Goal: Navigation & Orientation: Find specific page/section

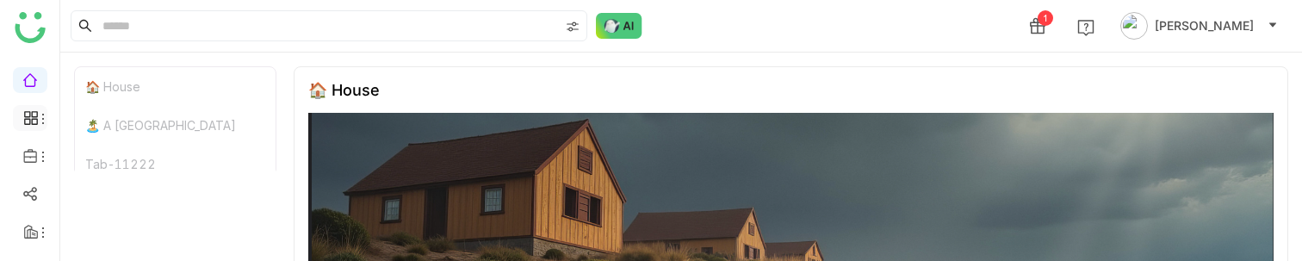
click at [34, 117] on icon at bounding box center [30, 117] width 15 height 15
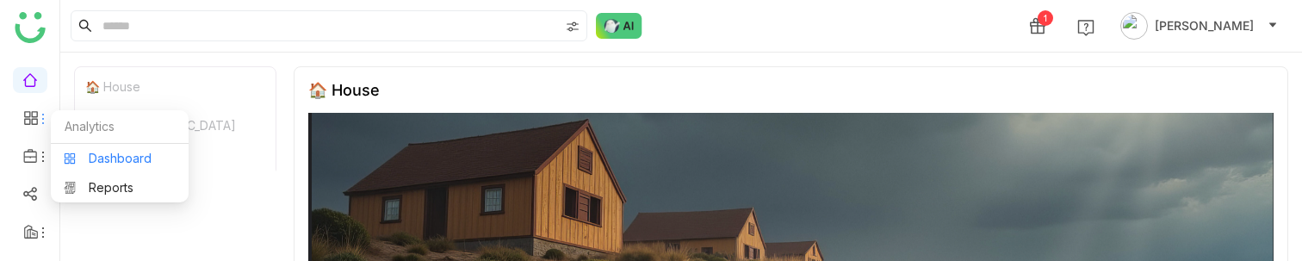
click at [104, 163] on link "Dashboard" at bounding box center [120, 158] width 112 height 12
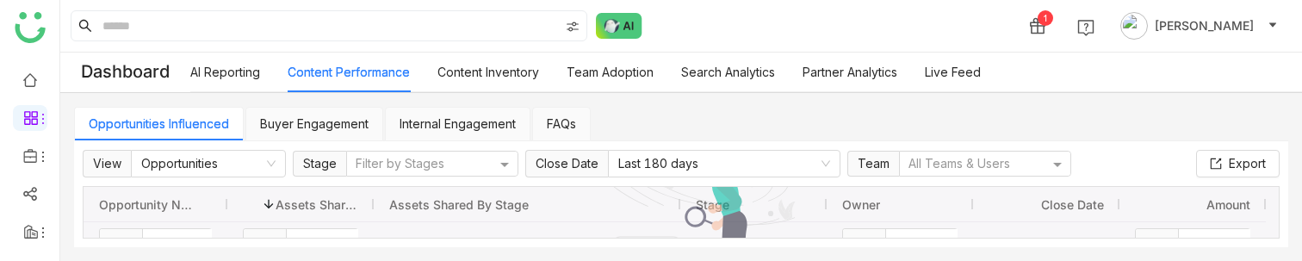
click at [207, 78] on link "AI Reporting" at bounding box center [225, 72] width 70 height 15
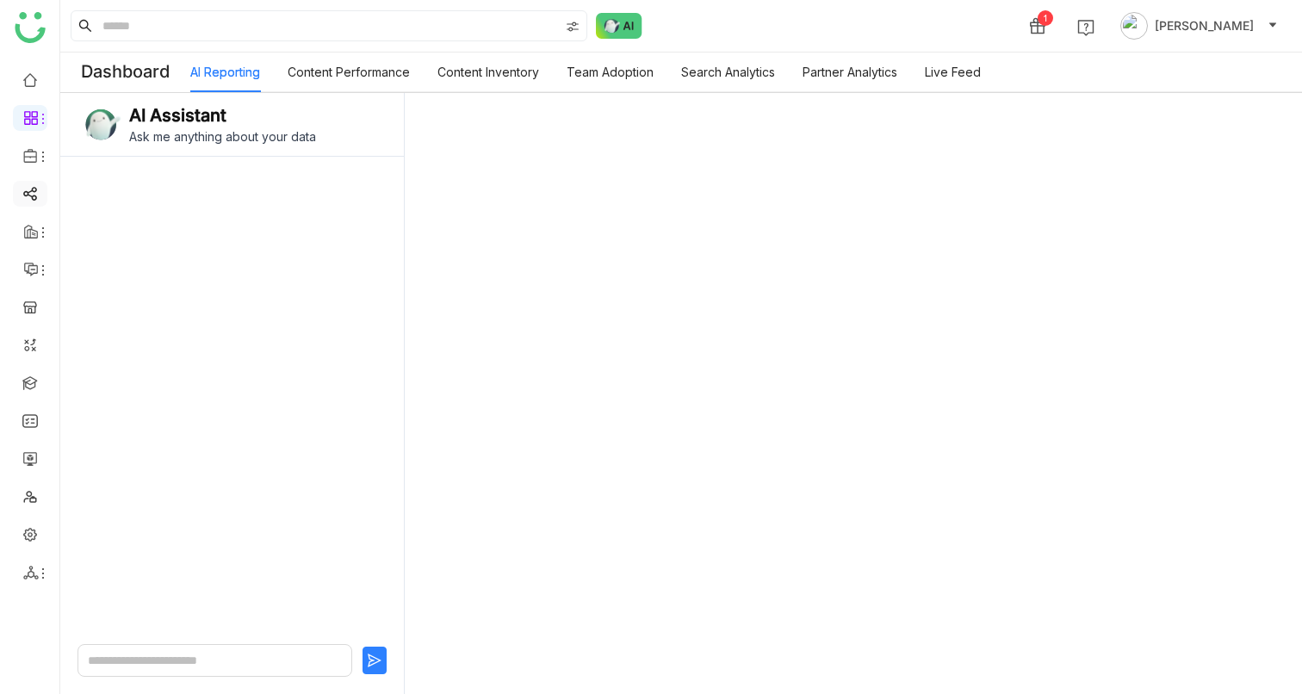
click at [28, 196] on link at bounding box center [29, 192] width 15 height 15
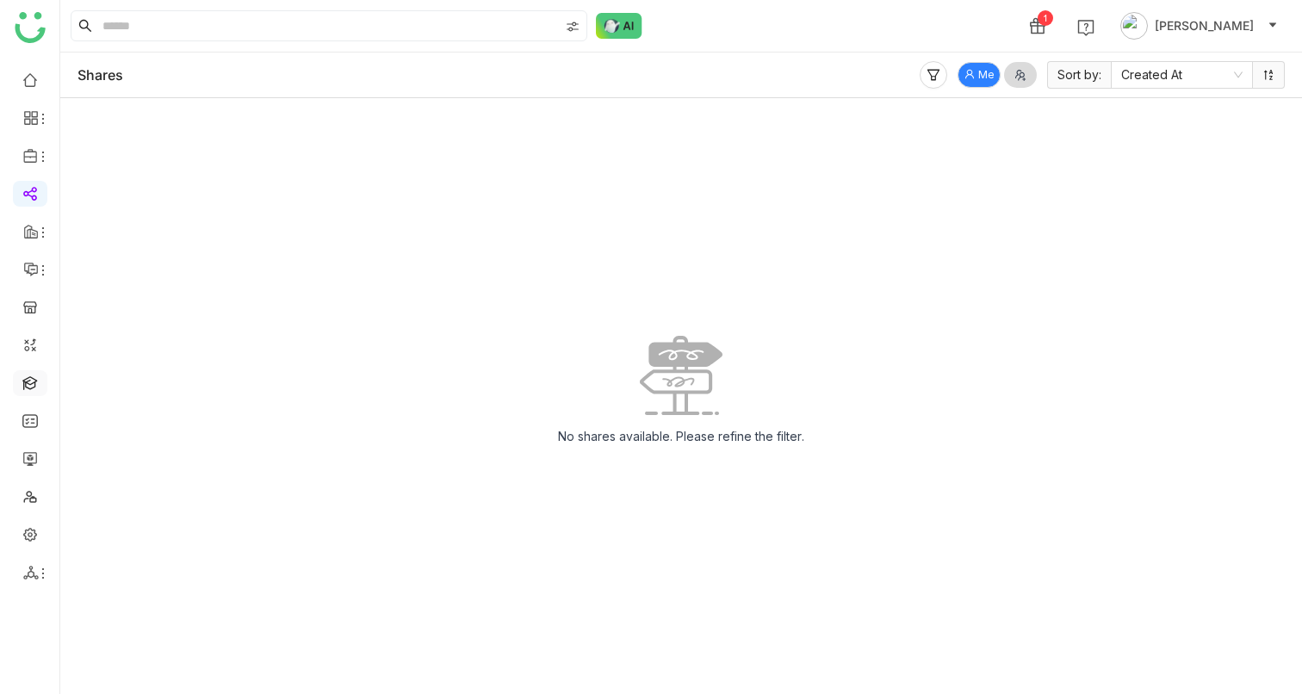
click at [28, 260] on link at bounding box center [29, 381] width 15 height 15
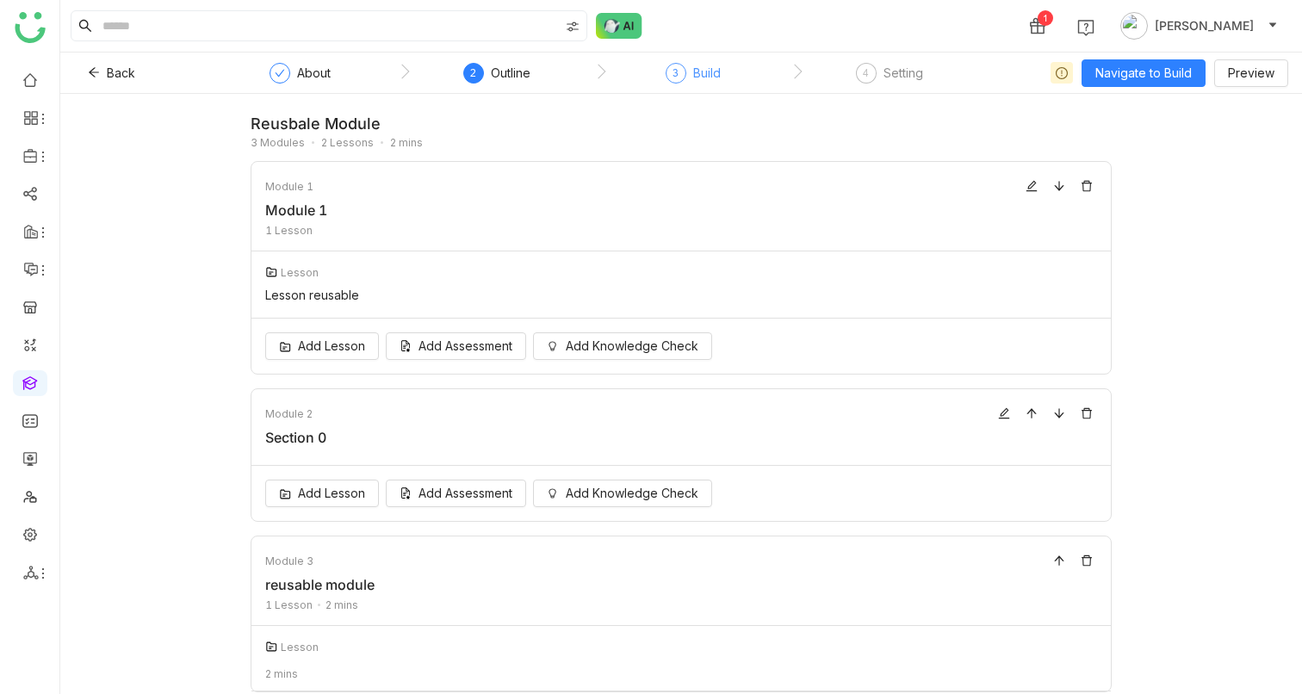
click at [683, 71] on div "3" at bounding box center [675, 73] width 21 height 21
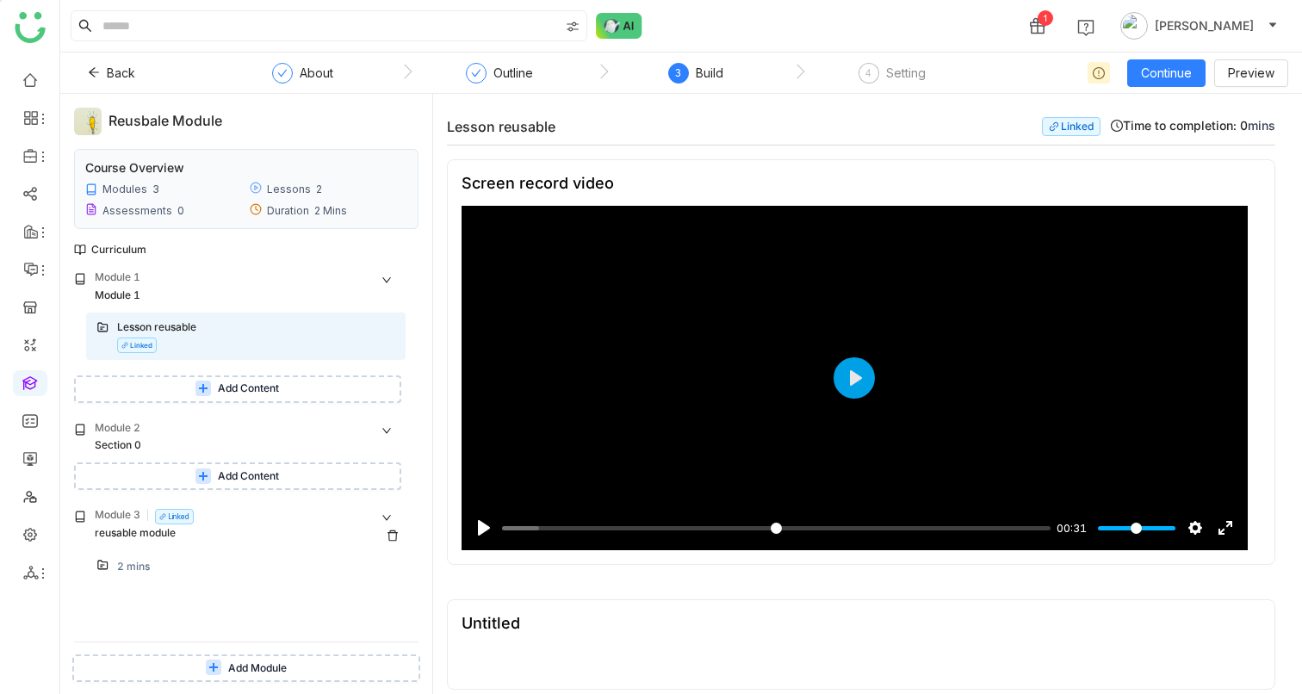
scroll to position [1235, 0]
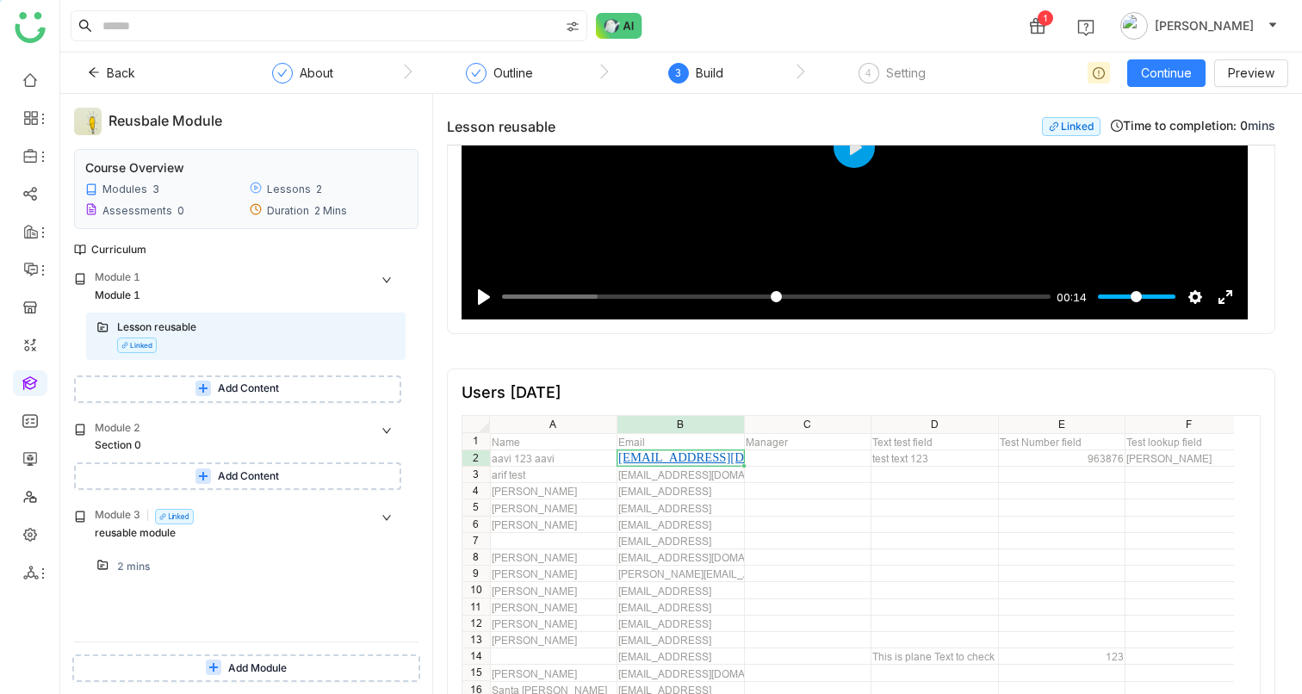
click at [138, 565] on div "2 mins" at bounding box center [133, 567] width 33 height 16
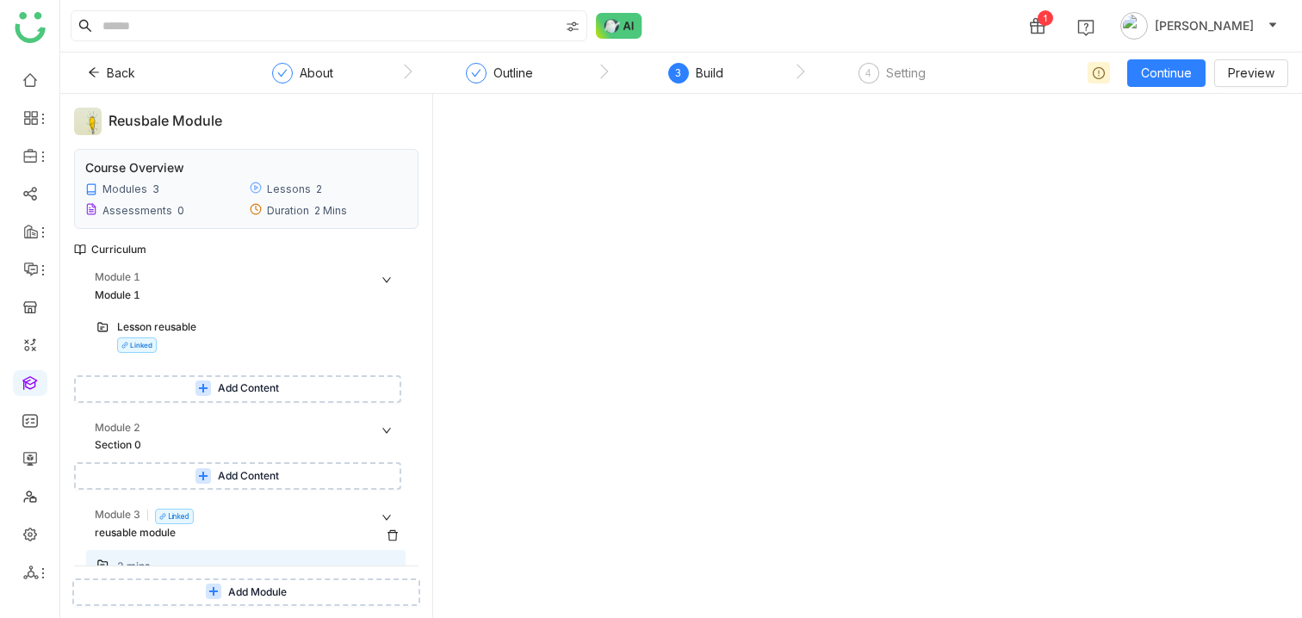
scroll to position [22, 0]
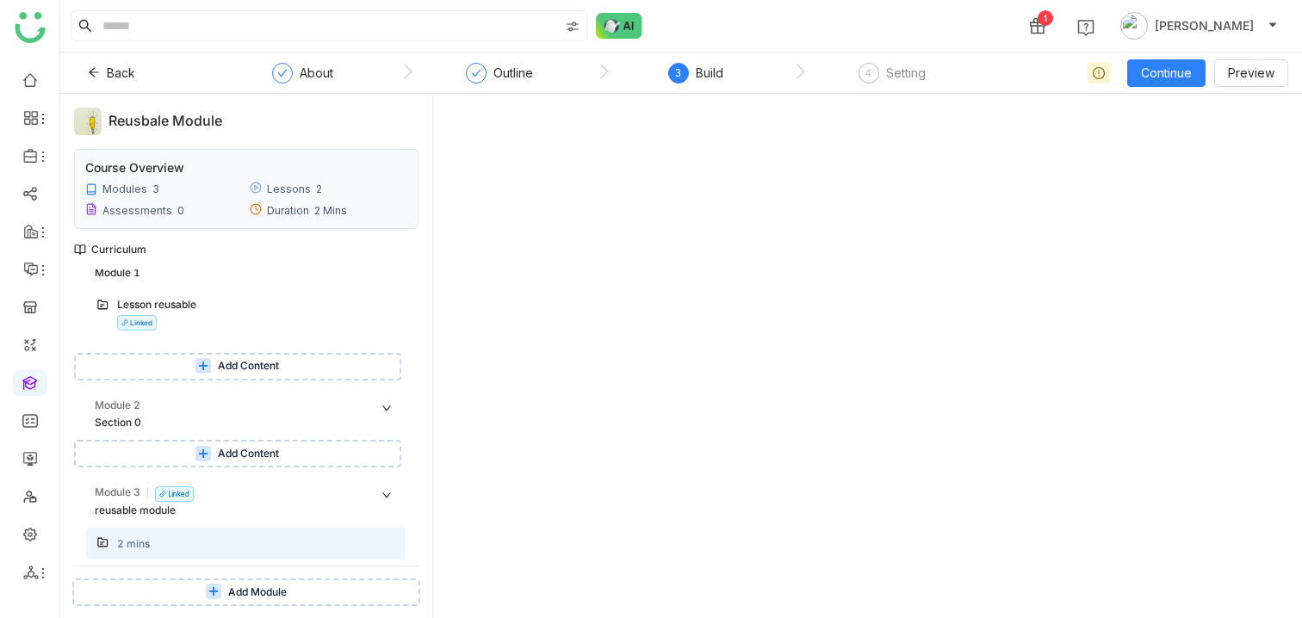
click at [171, 535] on div at bounding box center [256, 536] width 278 height 2
click at [141, 427] on div "Section 0" at bounding box center [231, 423] width 273 height 16
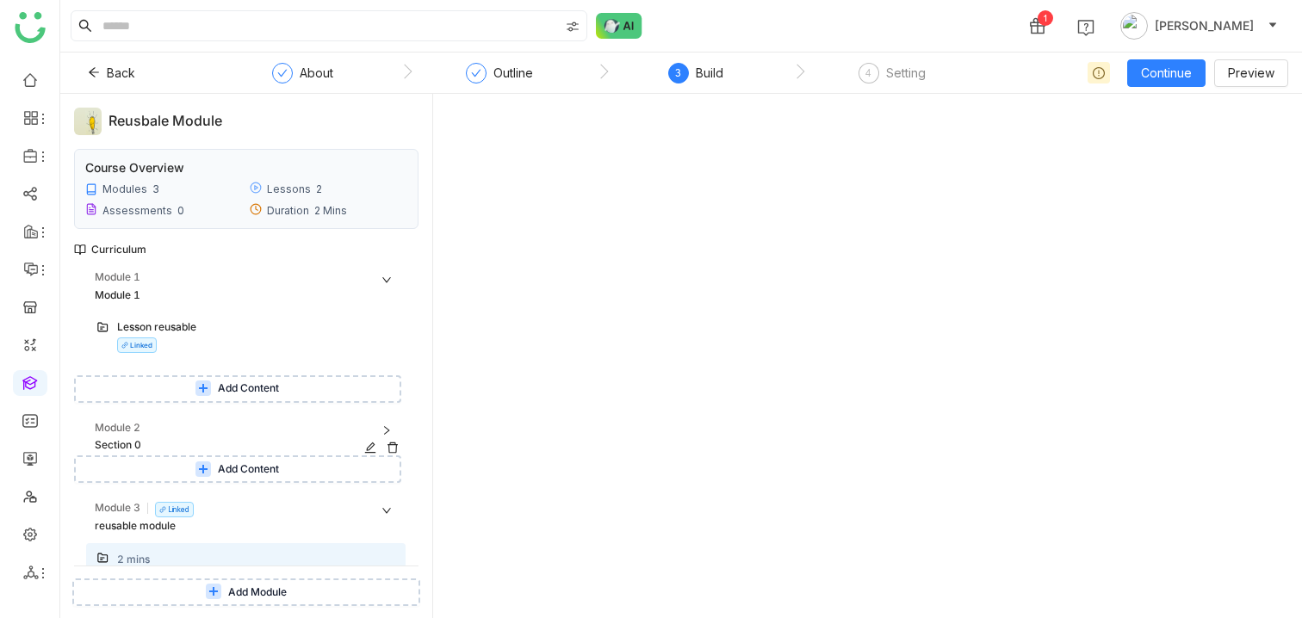
scroll to position [0, 0]
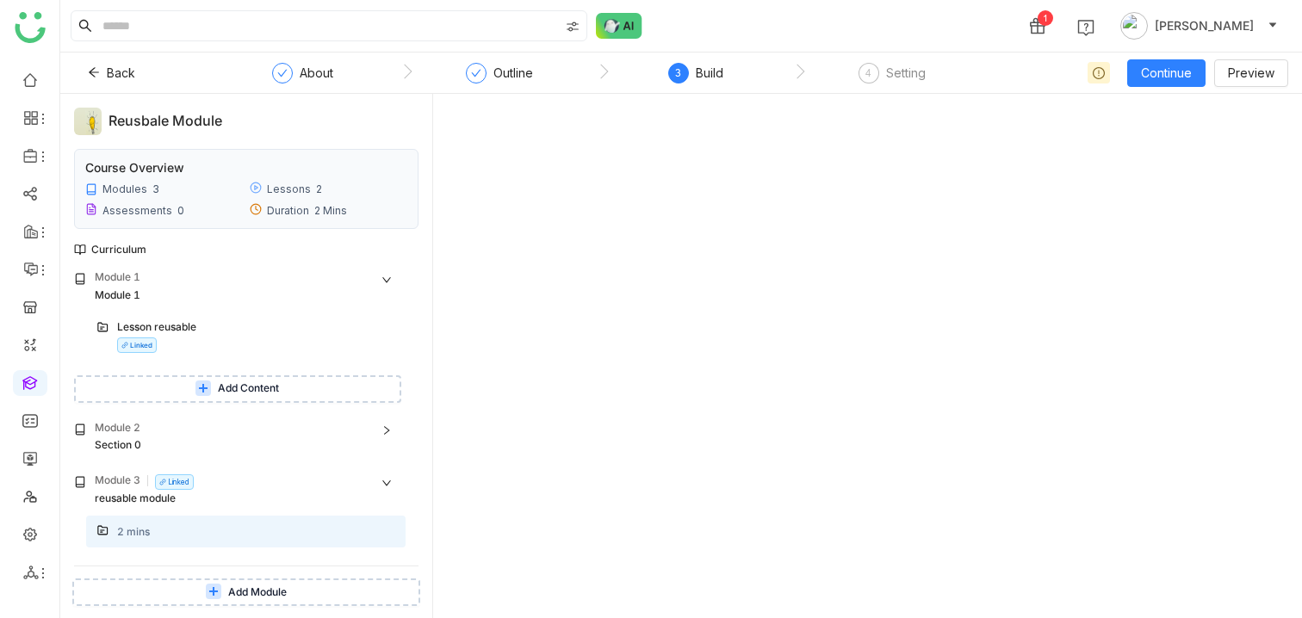
click at [124, 521] on div "2 mins" at bounding box center [245, 532] width 319 height 32
click at [121, 450] on div "Section 0" at bounding box center [231, 445] width 273 height 16
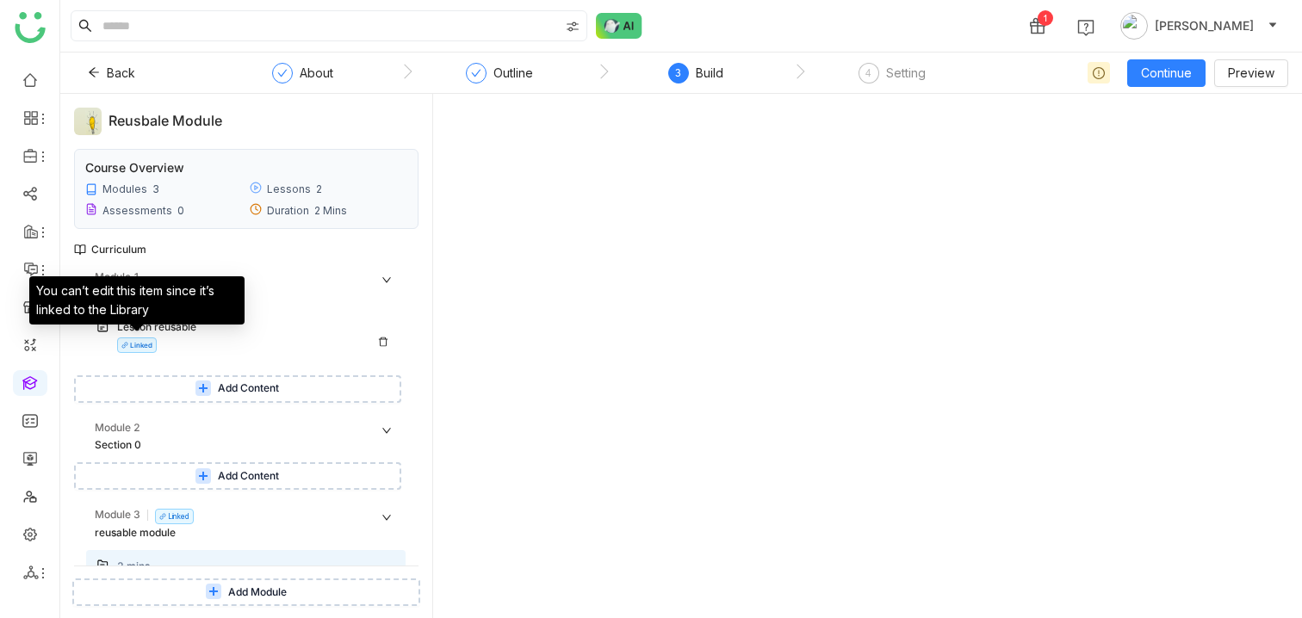
click at [132, 337] on nz-tag "Linked" at bounding box center [137, 344] width 40 height 15
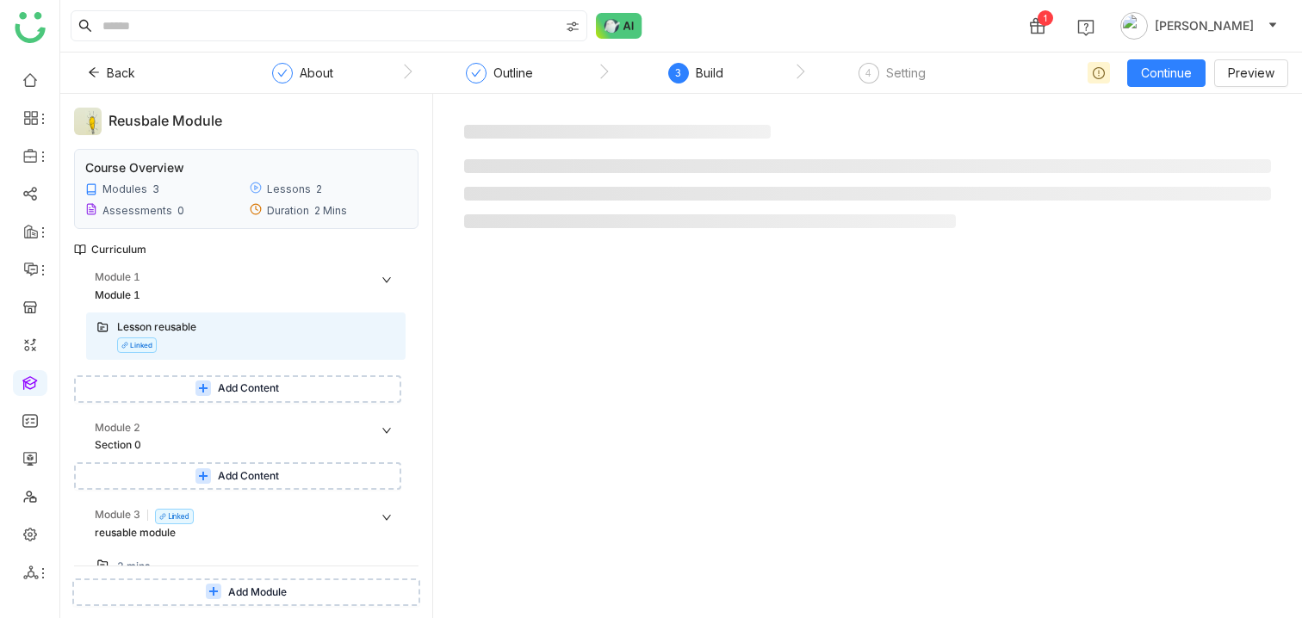
scroll to position [22, 0]
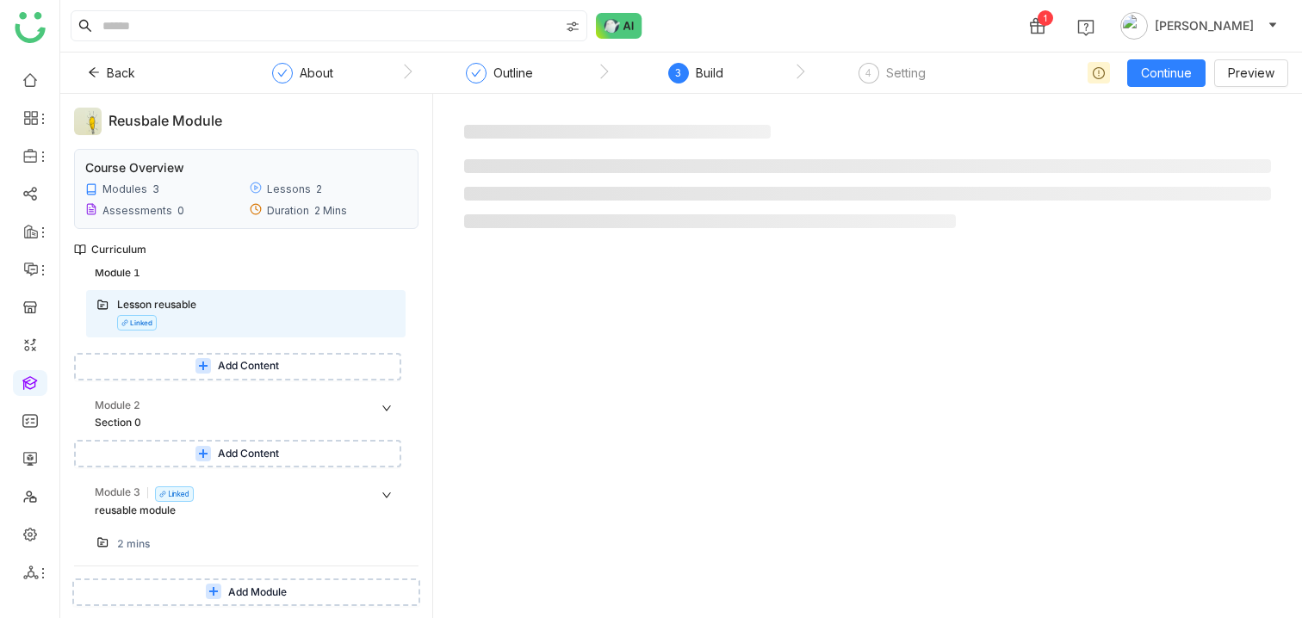
click at [139, 543] on div "2 mins" at bounding box center [133, 544] width 33 height 16
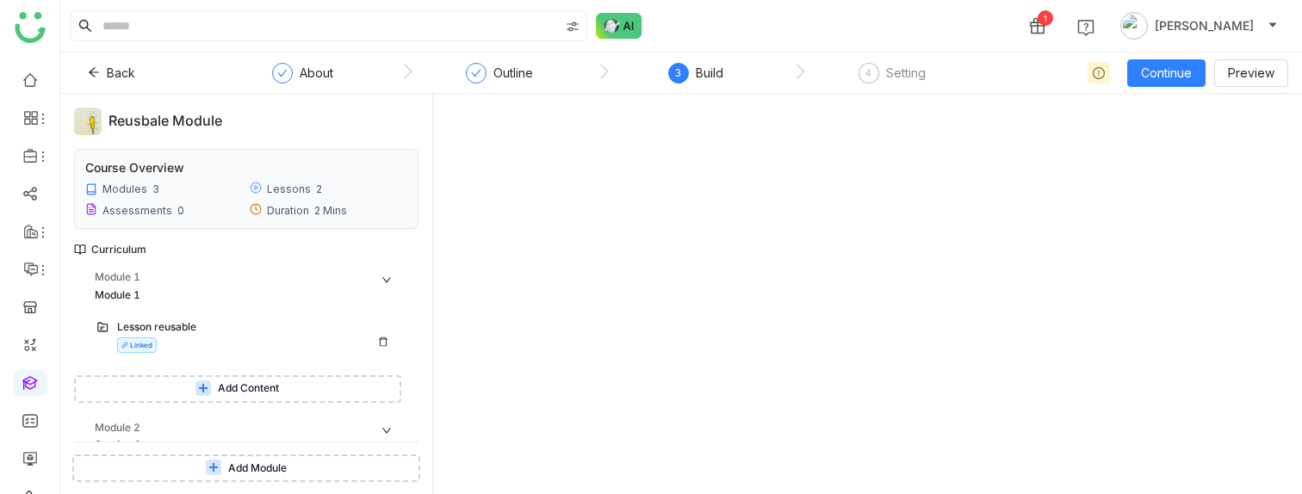
click at [131, 319] on div "Lesson reusable" at bounding box center [239, 327] width 244 height 16
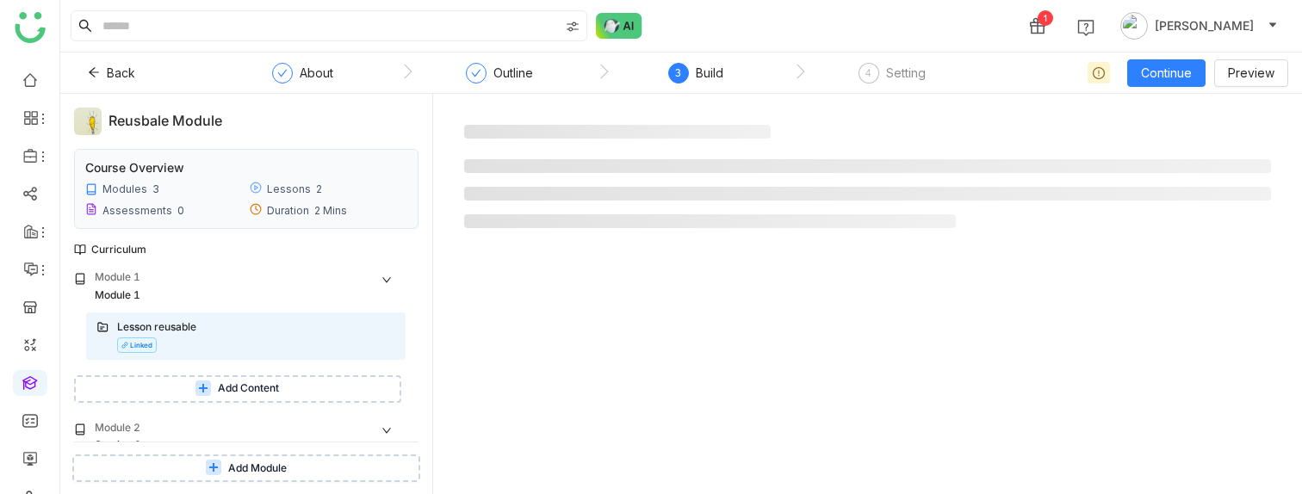
click at [720, 349] on div at bounding box center [867, 301] width 841 height 387
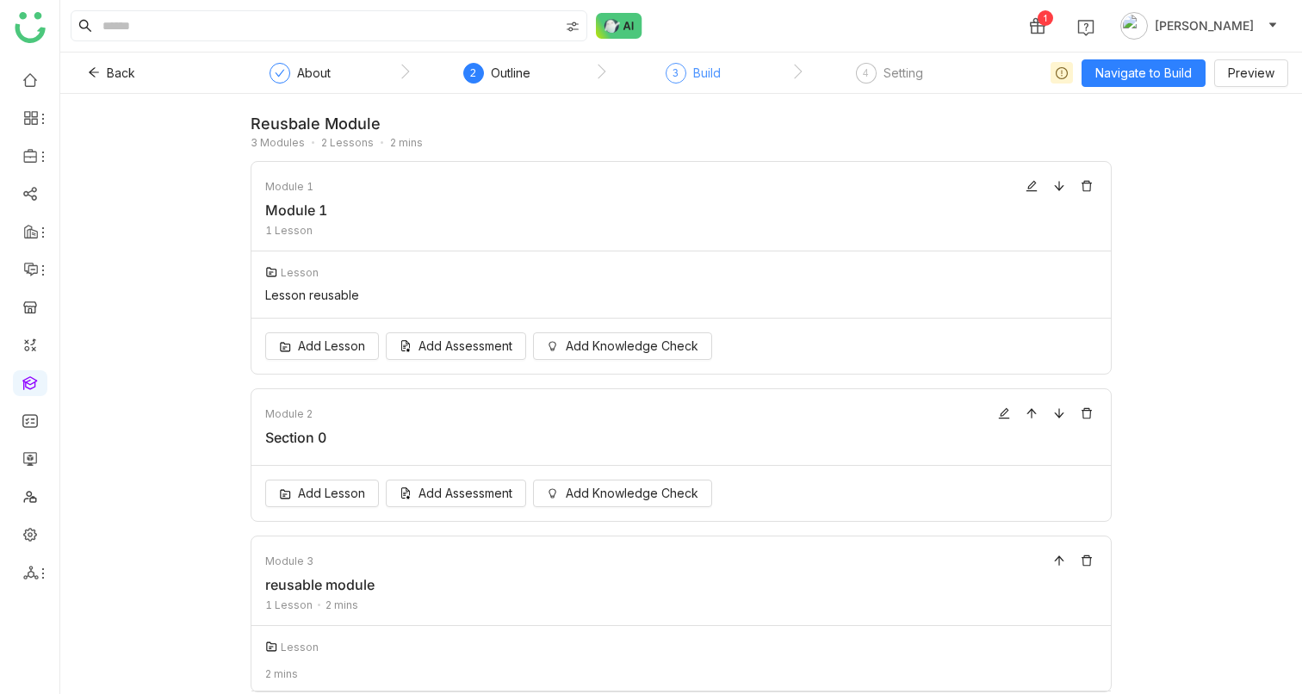
click at [711, 65] on div "Build" at bounding box center [707, 73] width 28 height 21
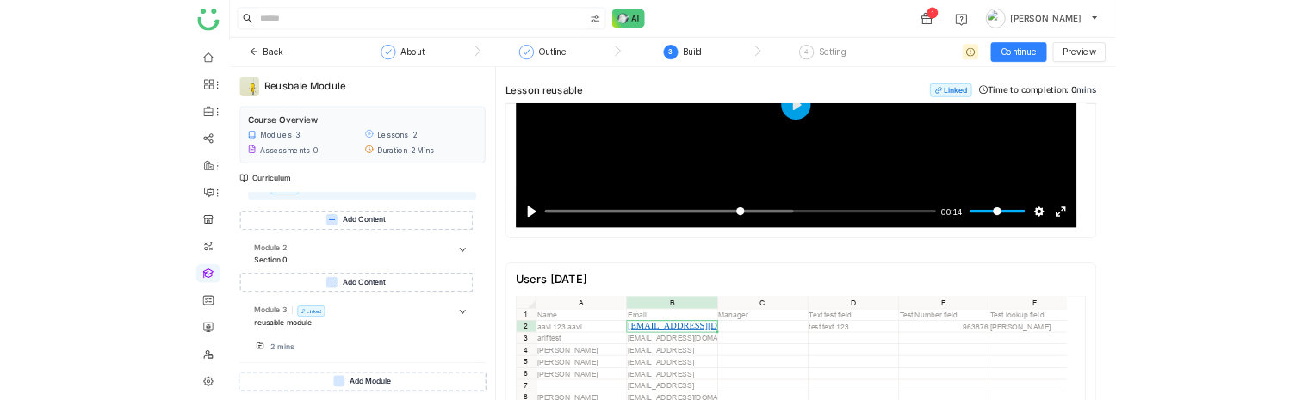
scroll to position [84, 0]
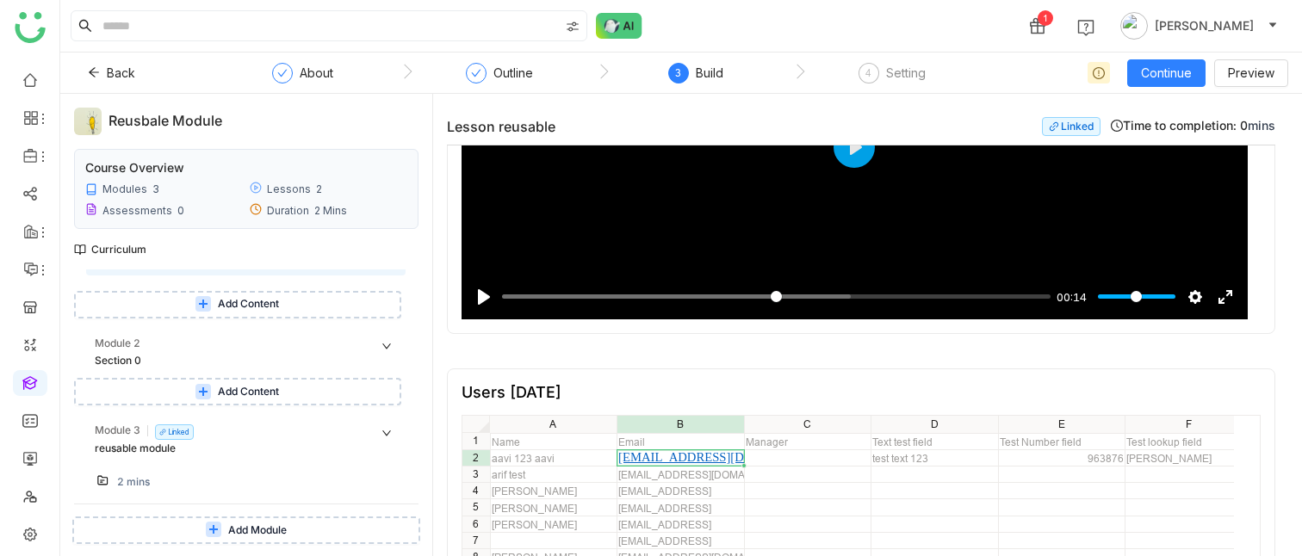
click at [139, 483] on div "2 mins" at bounding box center [133, 482] width 33 height 16
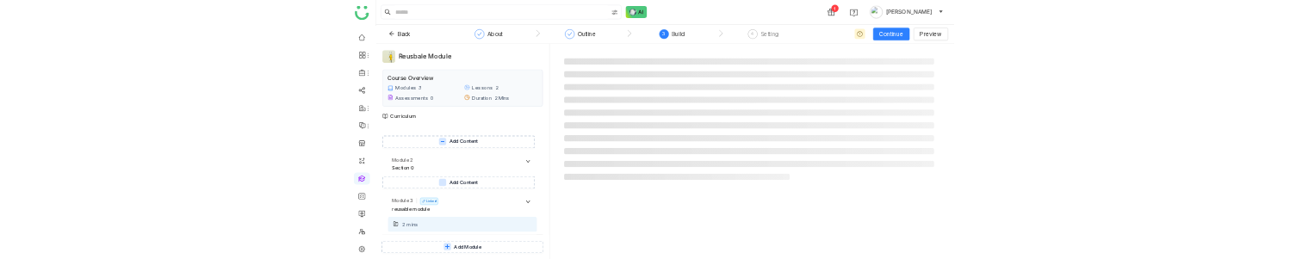
scroll to position [146, 0]
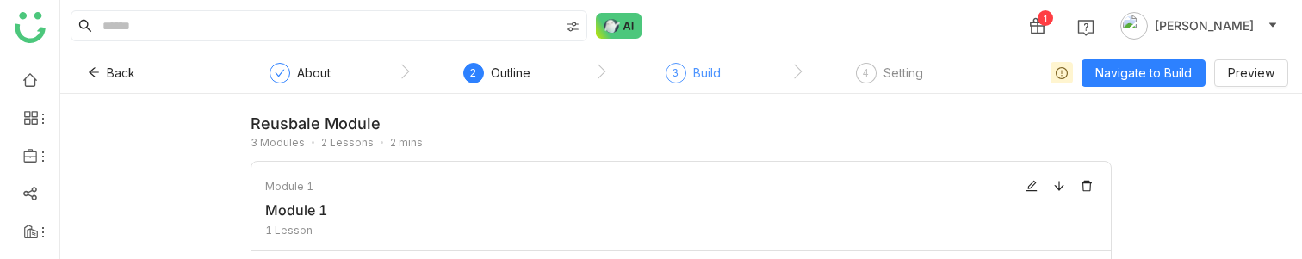
click at [698, 69] on div "Build" at bounding box center [707, 73] width 28 height 21
click at [693, 65] on div "Build" at bounding box center [707, 73] width 28 height 21
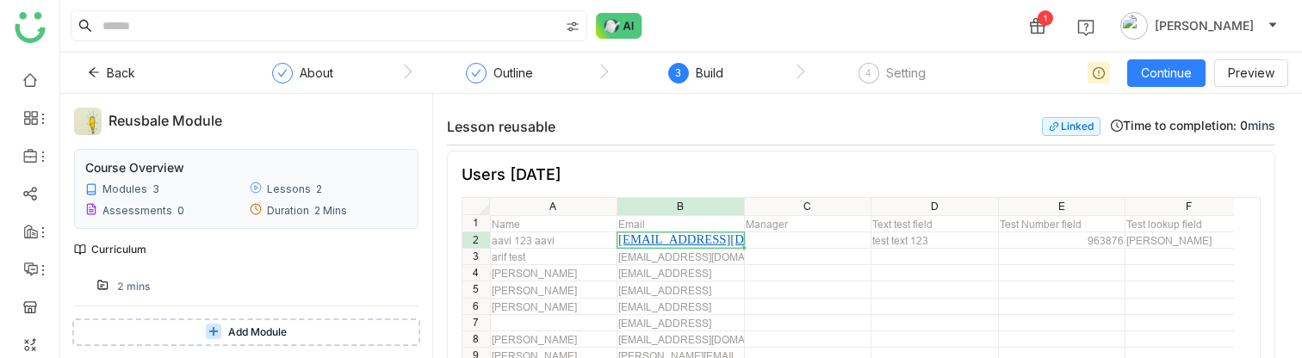
scroll to position [282, 0]
click at [150, 280] on div "2 mins" at bounding box center [256, 284] width 278 height 18
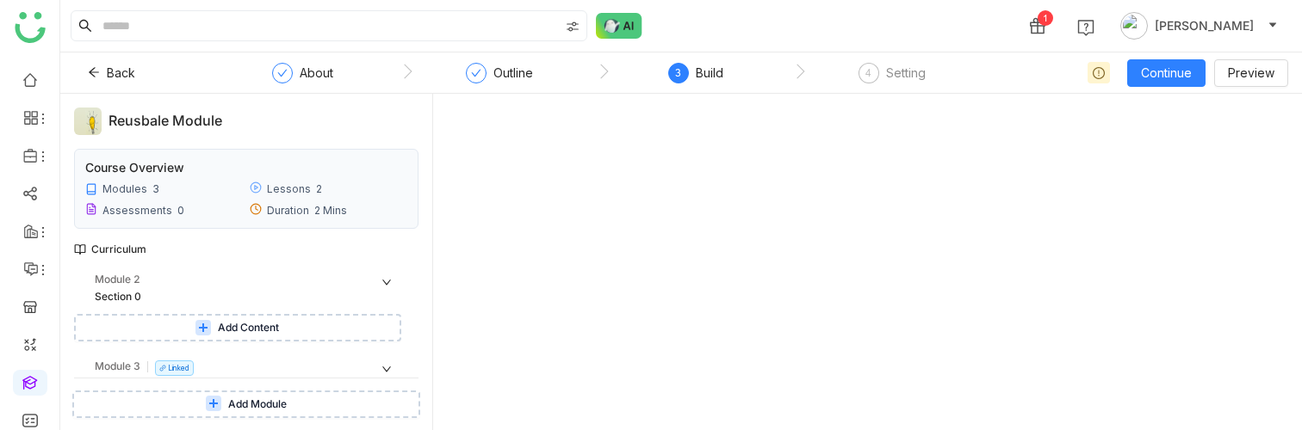
scroll to position [147, 0]
click at [123, 299] on div "Section 0" at bounding box center [231, 298] width 273 height 16
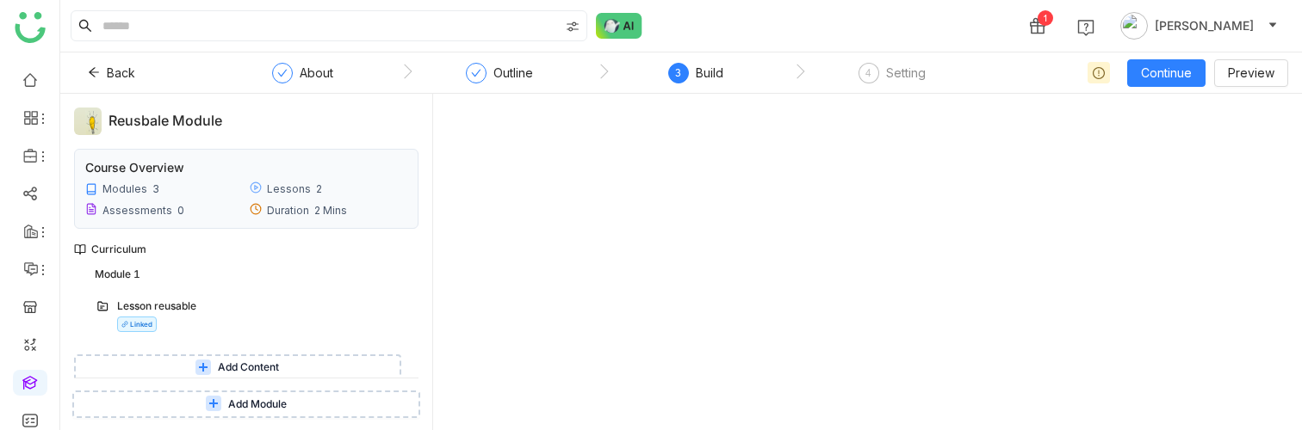
scroll to position [0, 0]
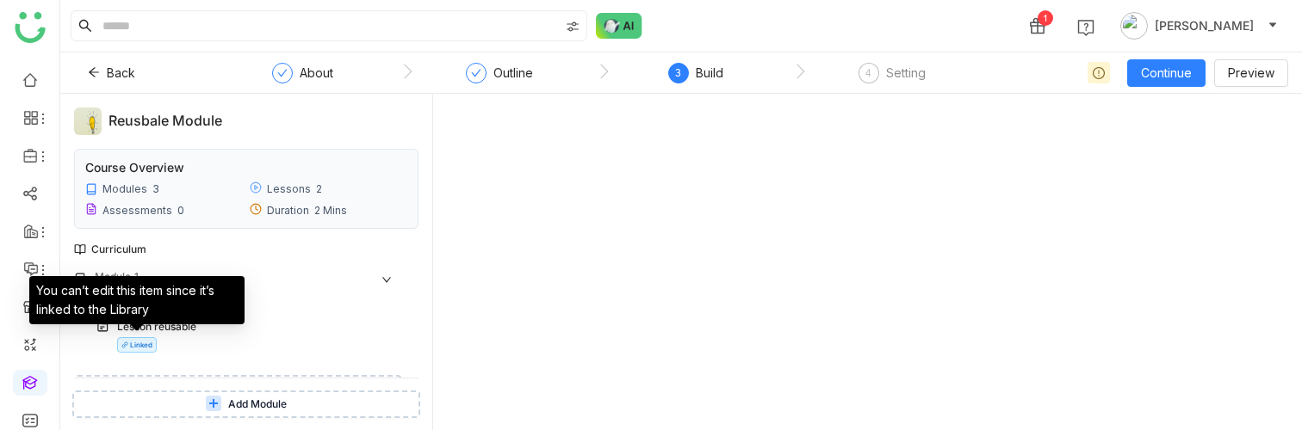
click at [126, 322] on div "You can’t edit this item since it’s linked to the Library" at bounding box center [136, 300] width 215 height 48
click at [188, 325] on div "You can’t edit this item since it’s linked to the Library" at bounding box center [136, 306] width 215 height 60
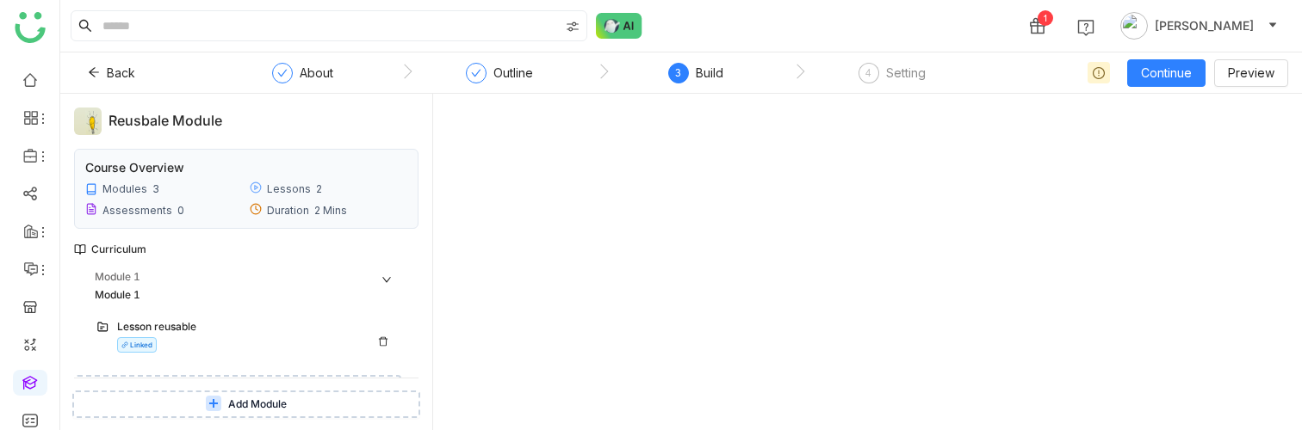
click at [151, 343] on nz-tag "Linked" at bounding box center [137, 344] width 40 height 15
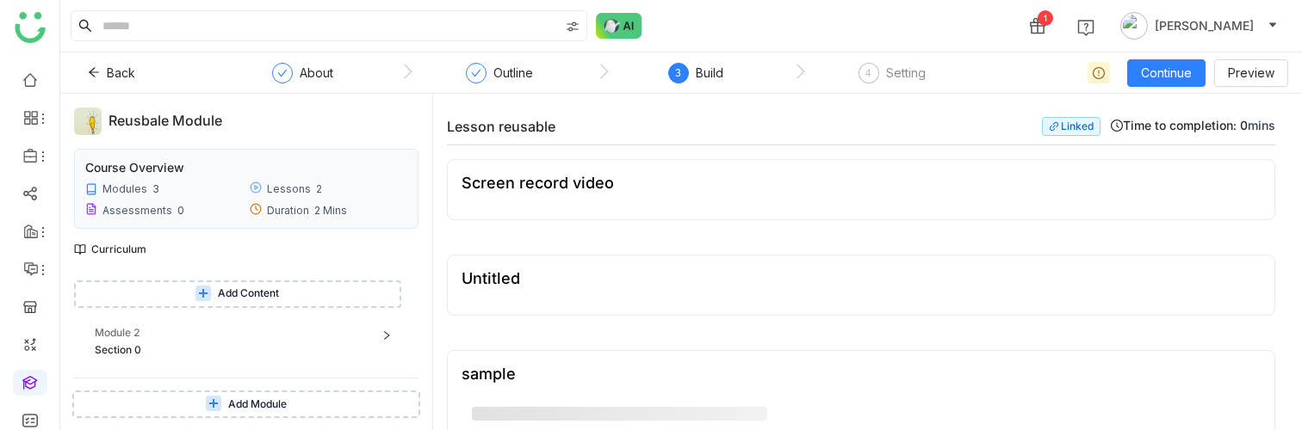
scroll to position [176, 0]
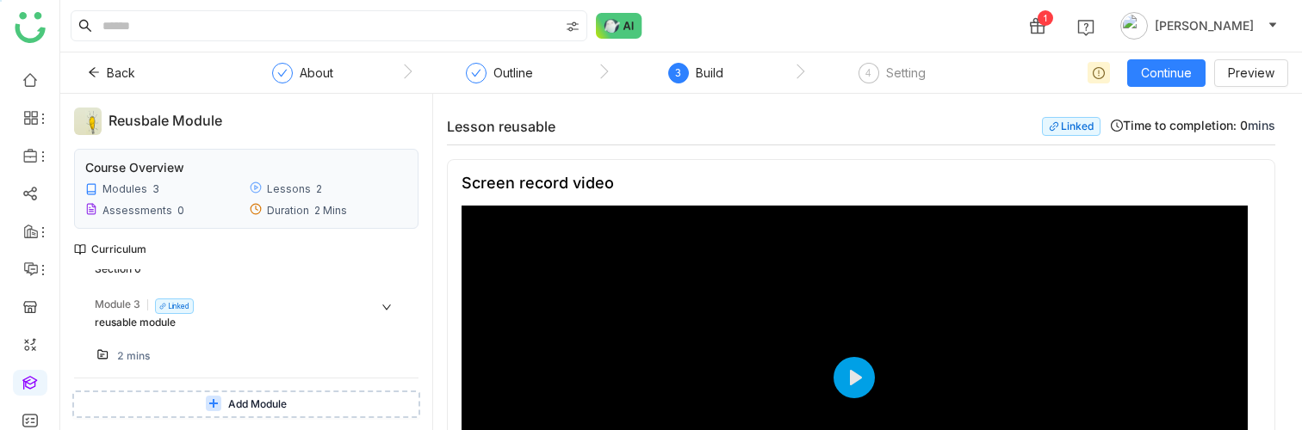
click at [135, 356] on div "2 mins" at bounding box center [133, 357] width 33 height 16
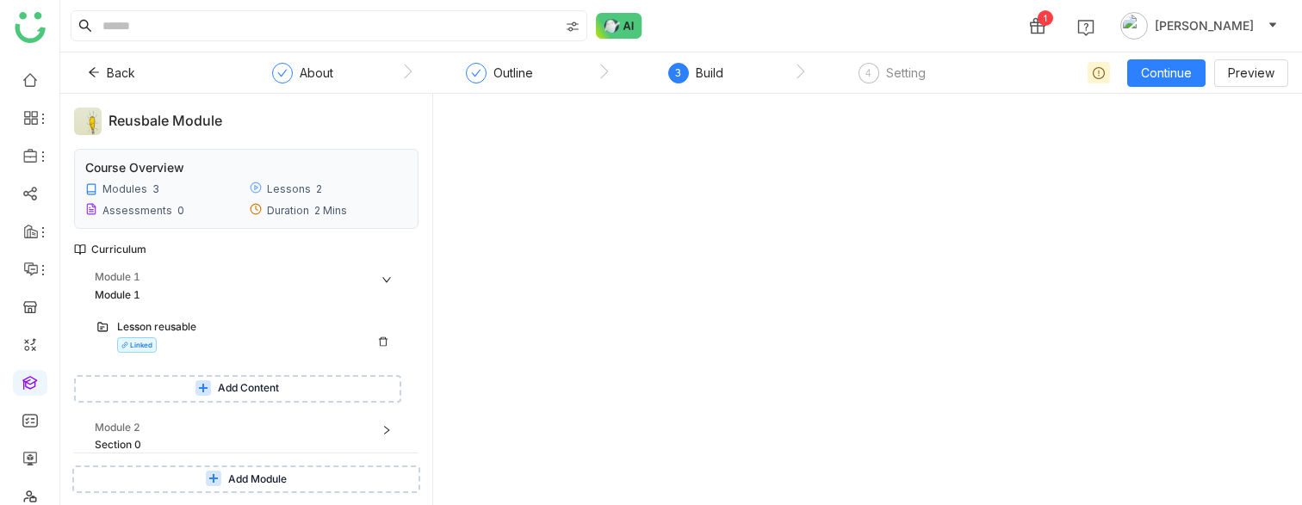
click at [159, 336] on div "Lesson reusable" at bounding box center [256, 328] width 278 height 18
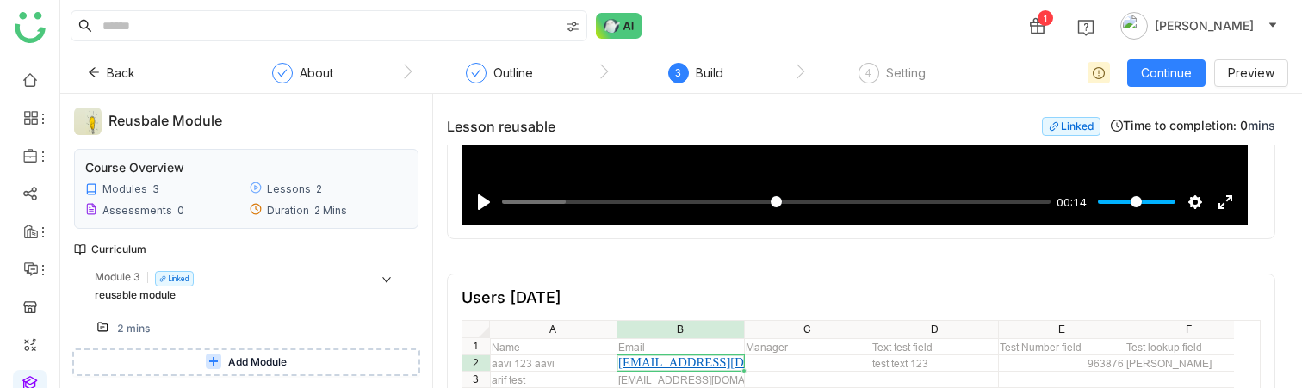
scroll to position [218, 0]
click at [173, 312] on div "2 mins" at bounding box center [256, 314] width 278 height 18
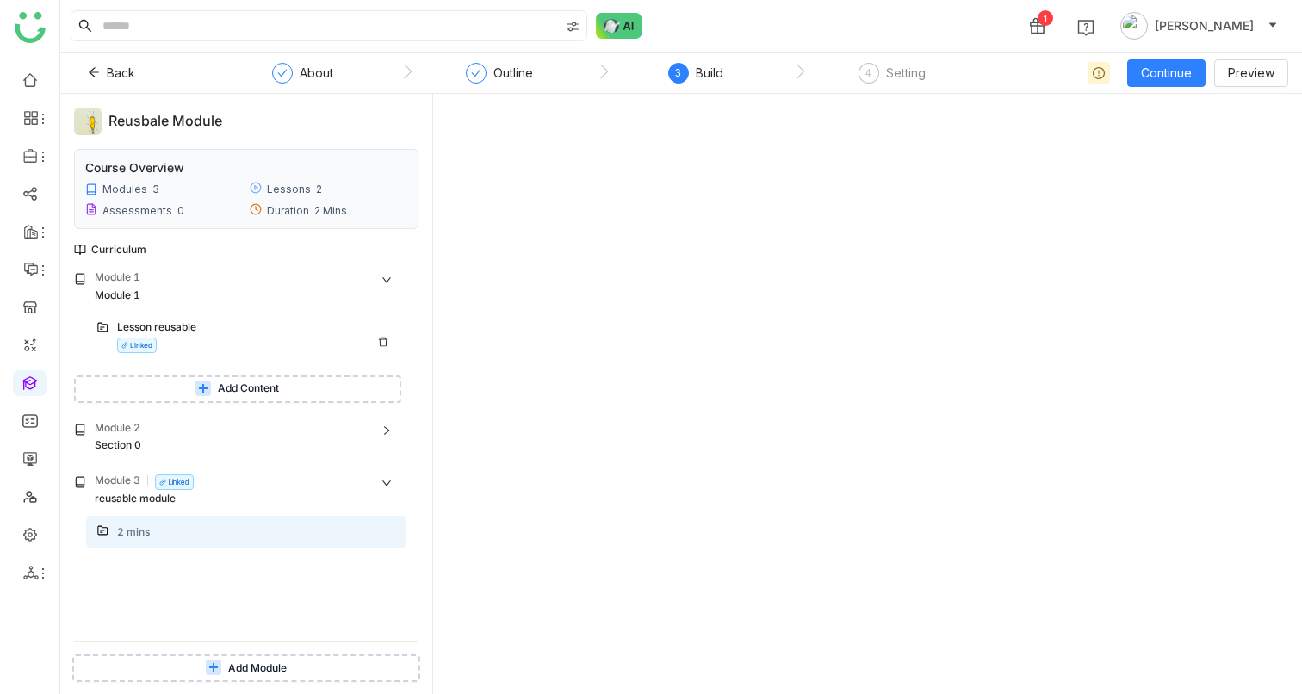
click at [175, 322] on div "Lesson reusable" at bounding box center [239, 327] width 244 height 16
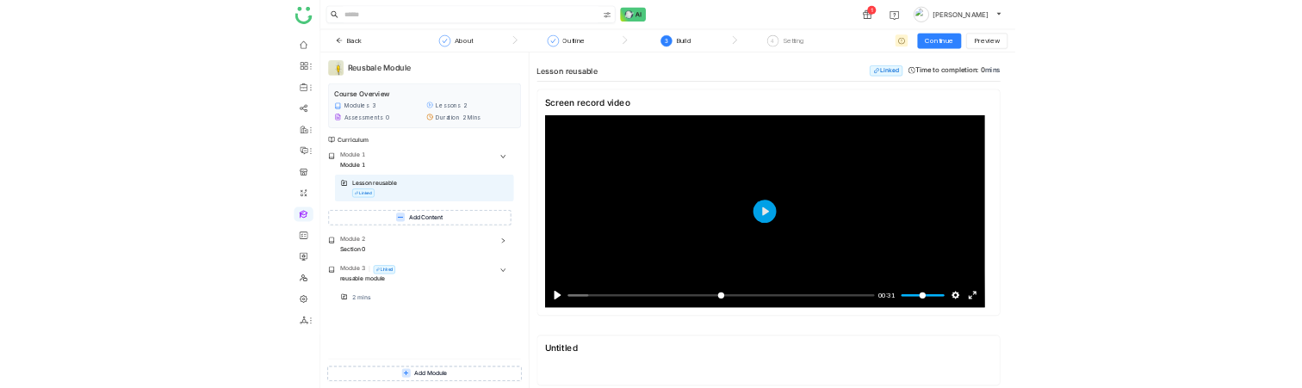
scroll to position [1389, 0]
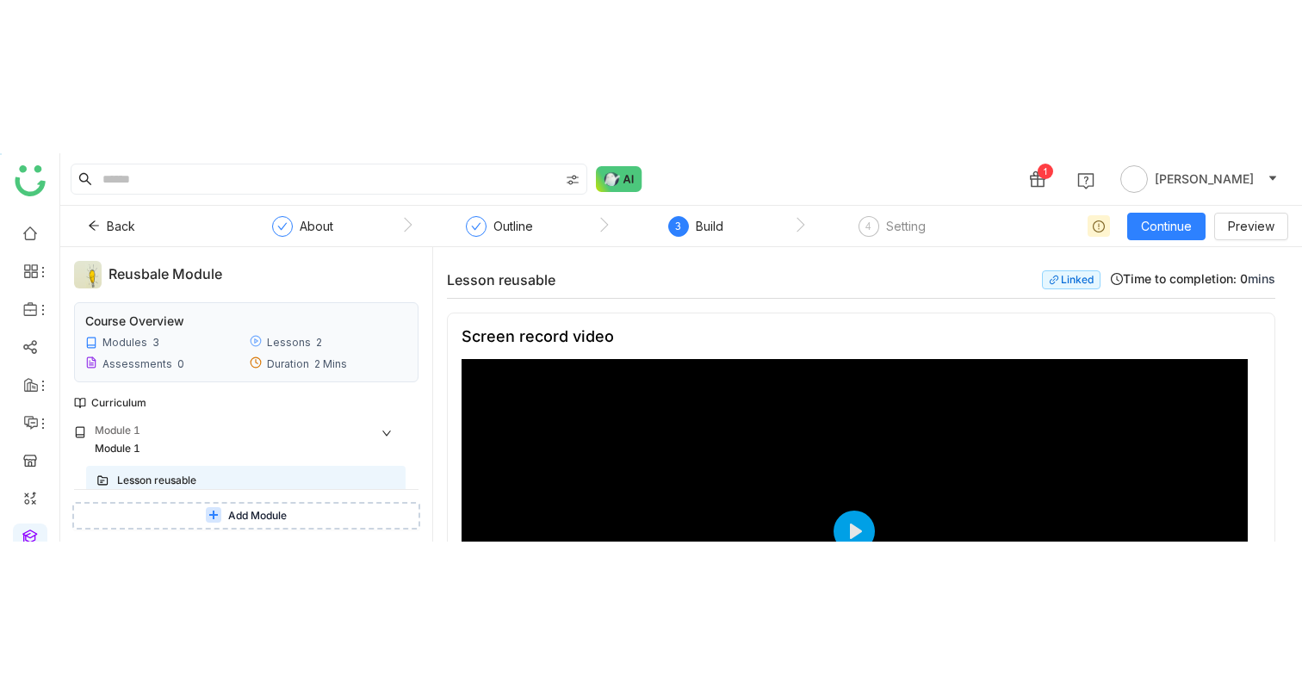
scroll to position [1389, 0]
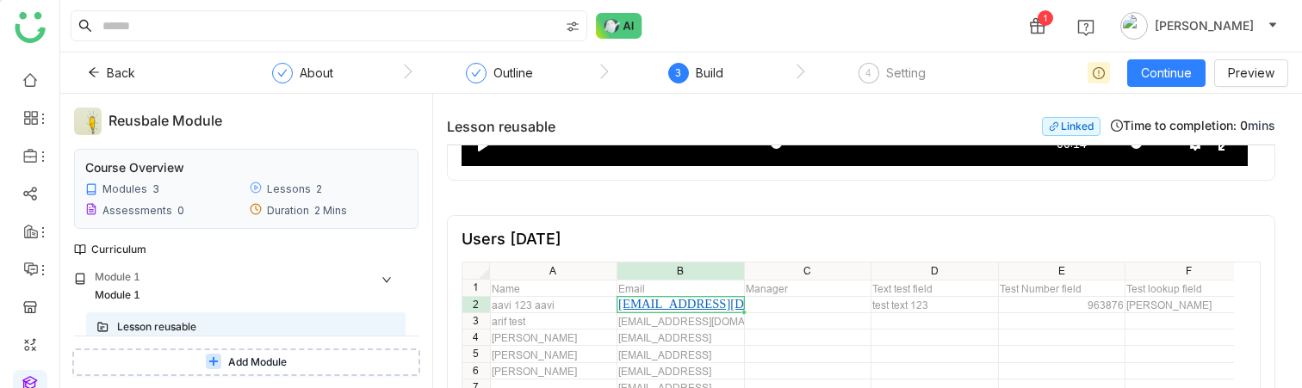
click at [1291, 387] on div "**********" at bounding box center [867, 241] width 869 height 294
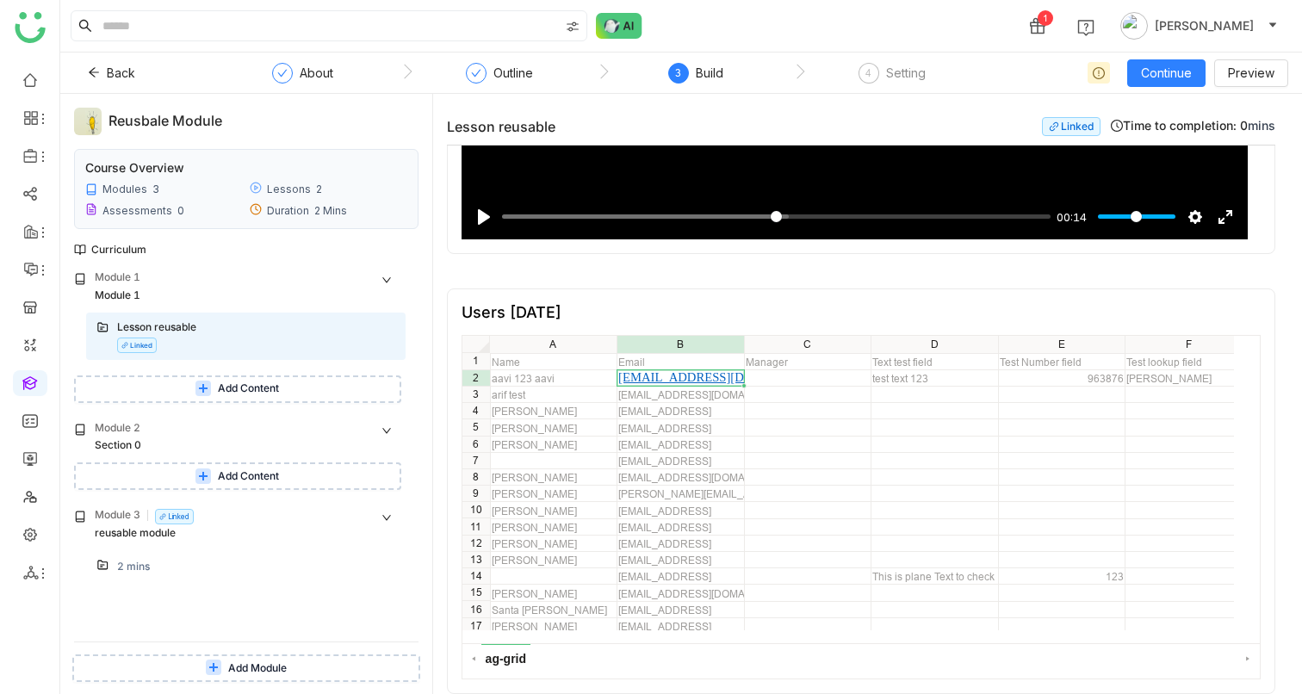
scroll to position [1319, 0]
click at [130, 387] on div "reusable module" at bounding box center [231, 533] width 273 height 16
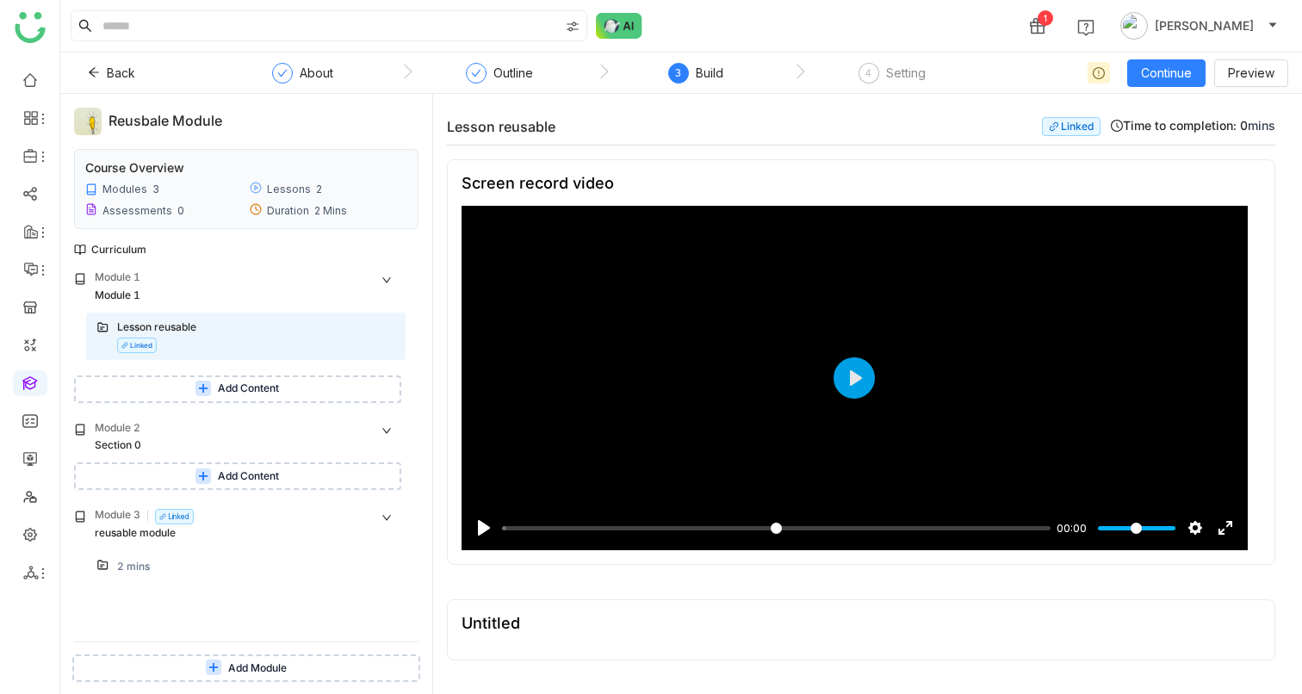
scroll to position [1207, 0]
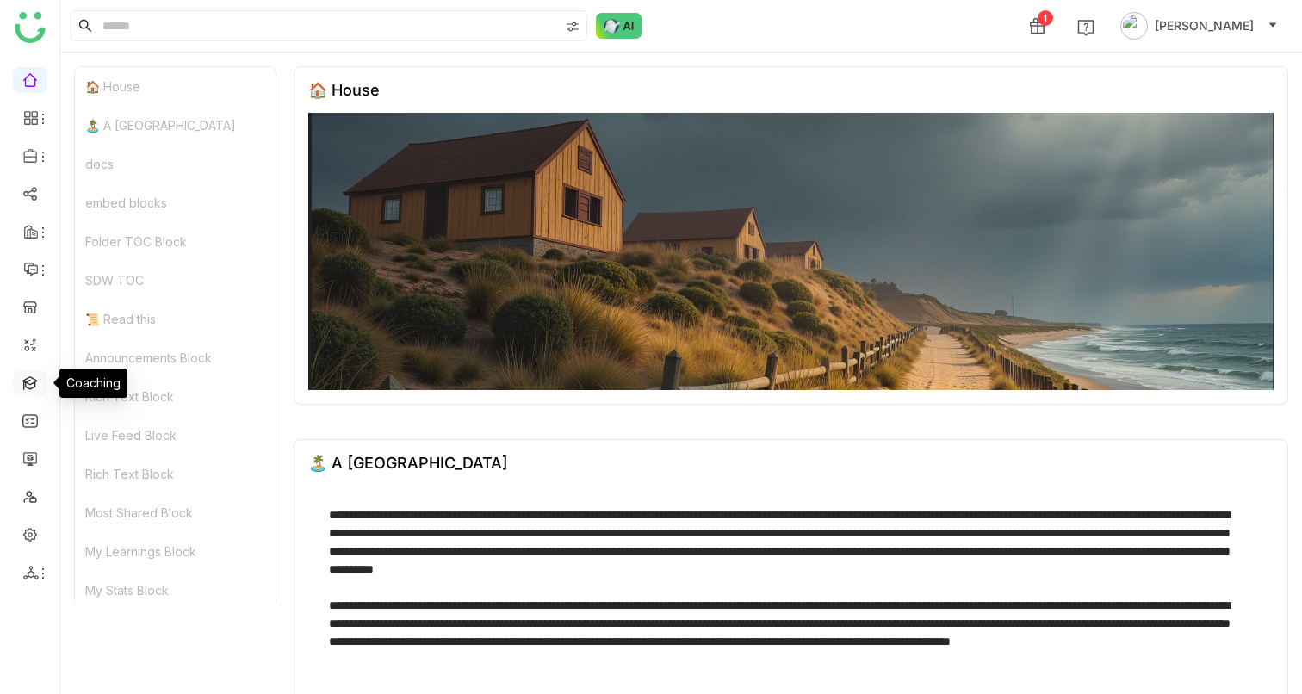
click at [27, 374] on link at bounding box center [29, 381] width 15 height 15
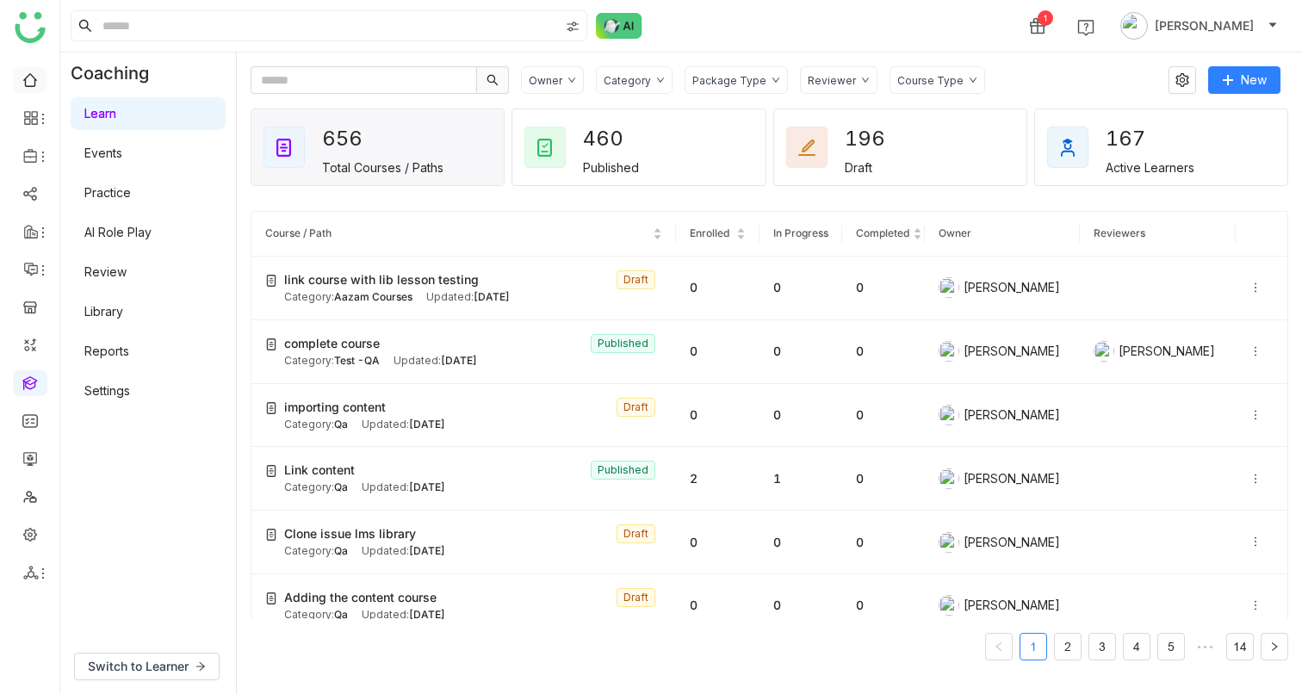
click at [28, 82] on link at bounding box center [29, 78] width 15 height 15
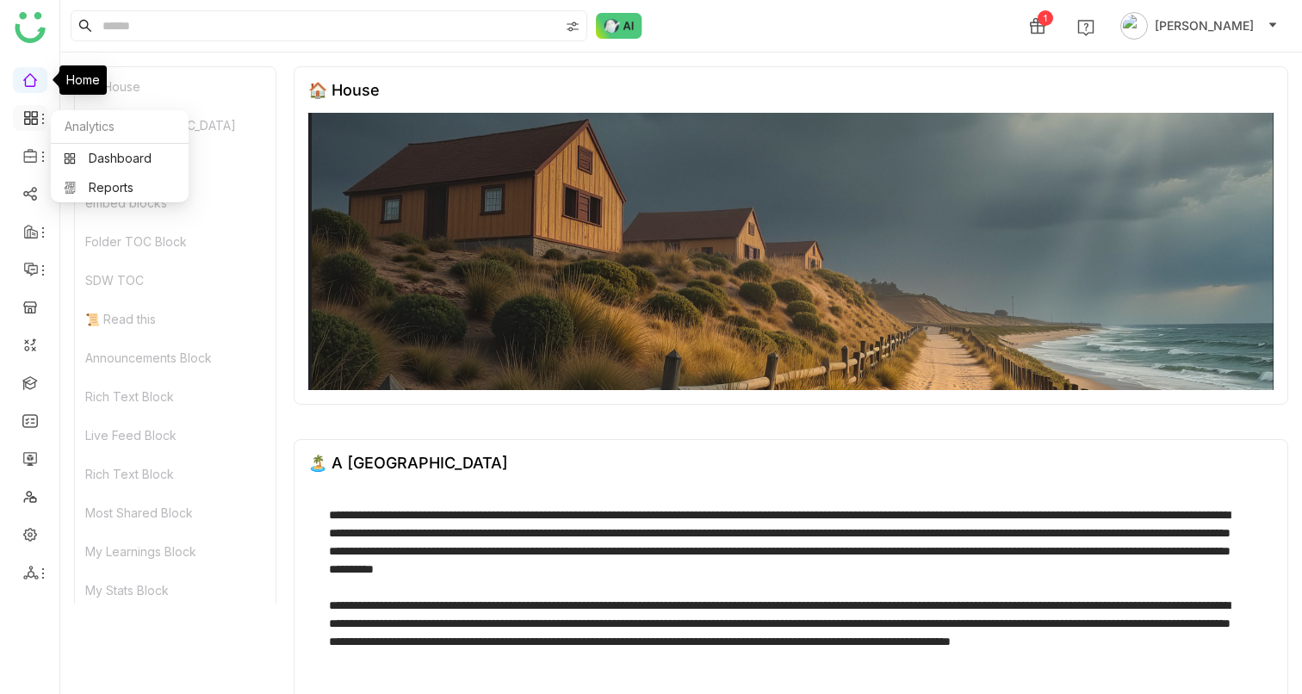
click at [32, 111] on icon at bounding box center [34, 114] width 6 height 6
click at [122, 182] on link "Reports" at bounding box center [120, 188] width 112 height 12
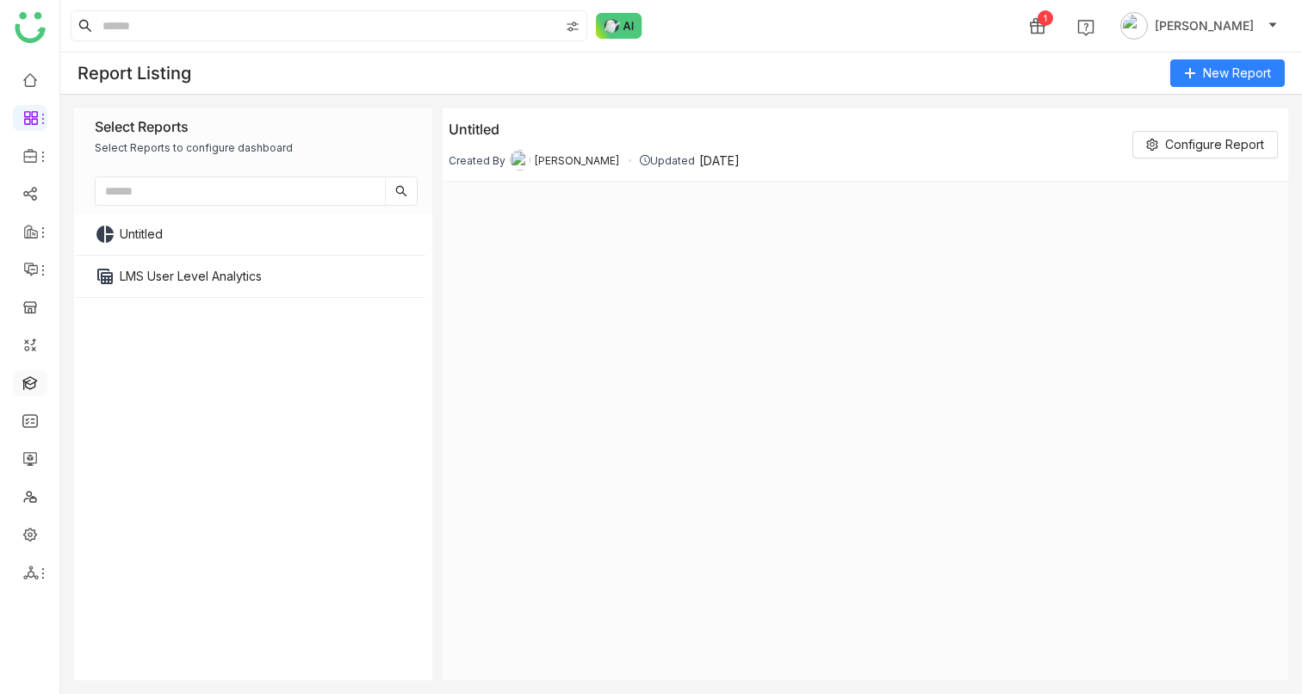
click at [34, 387] on link at bounding box center [29, 381] width 15 height 15
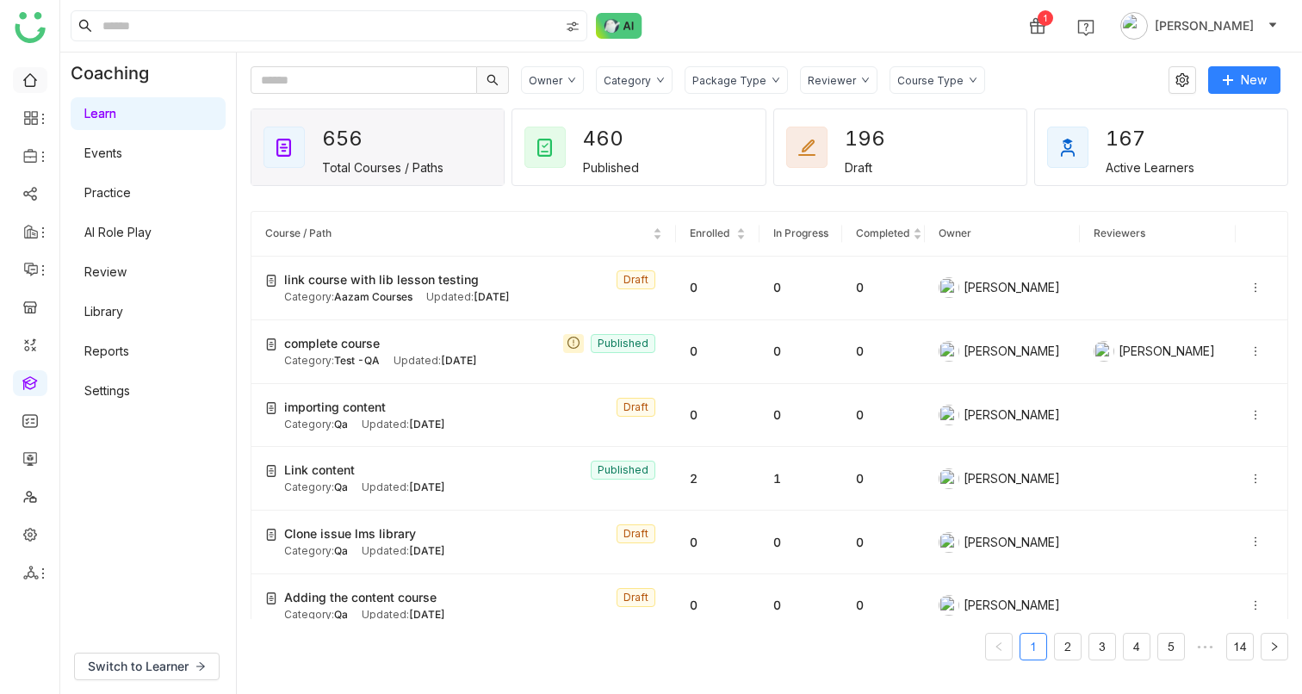
click at [38, 79] on link at bounding box center [29, 78] width 15 height 15
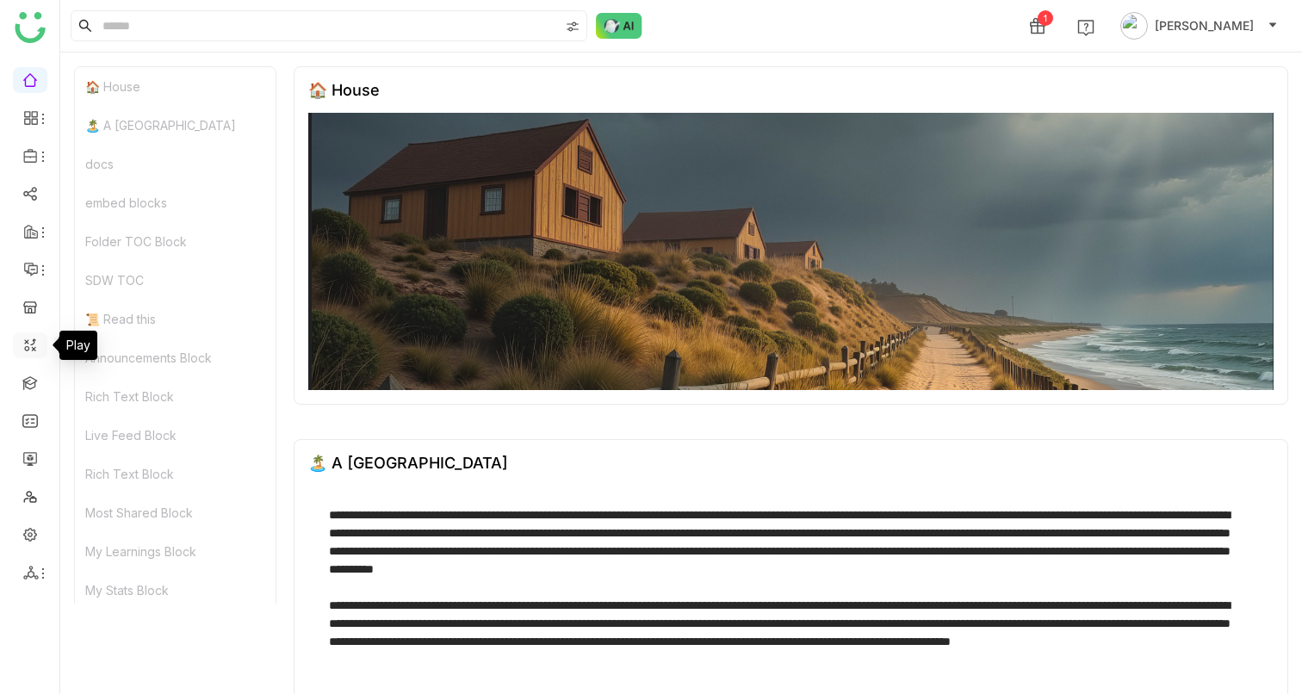
click at [35, 351] on link at bounding box center [29, 344] width 15 height 15
click at [28, 310] on link at bounding box center [29, 306] width 15 height 15
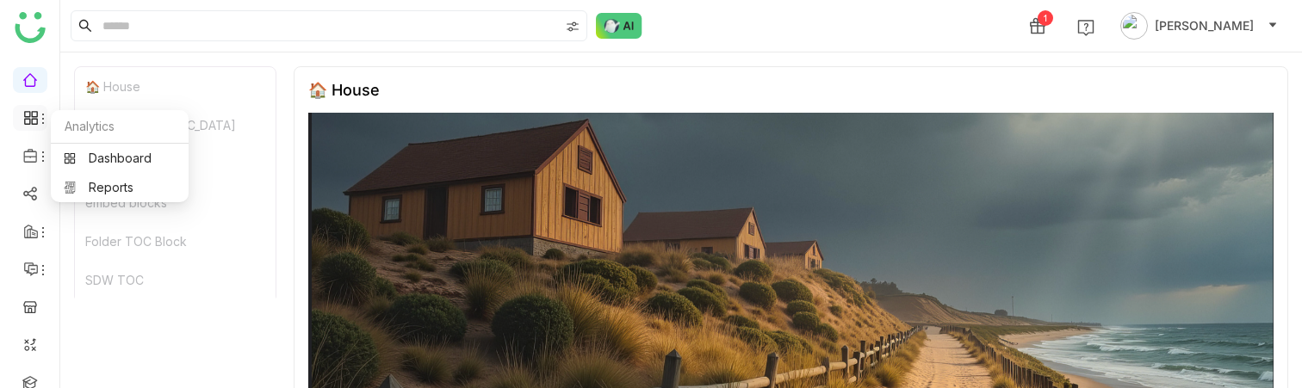
click at [21, 120] on div at bounding box center [30, 117] width 34 height 15
click at [105, 158] on link "Dashboard" at bounding box center [120, 158] width 112 height 12
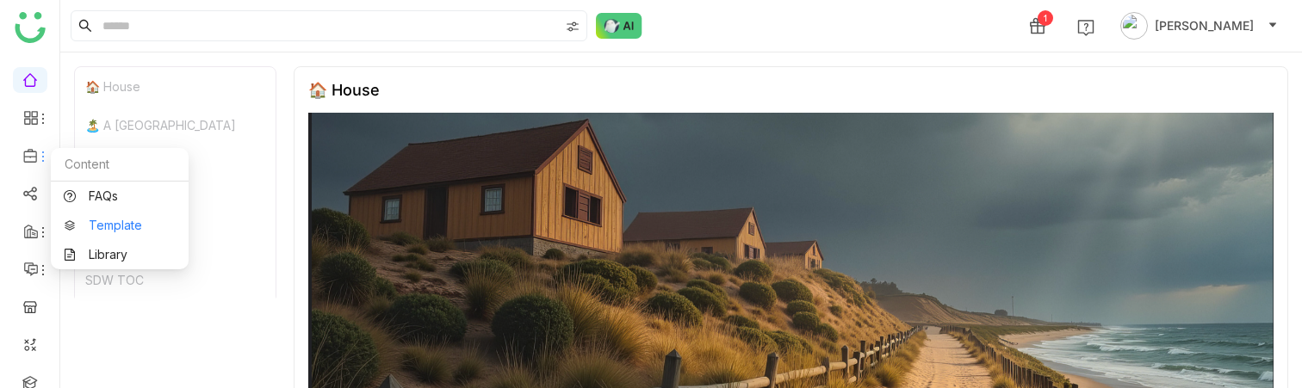
click at [92, 220] on link "Template" at bounding box center [120, 226] width 112 height 12
